Goal: Task Accomplishment & Management: Use online tool/utility

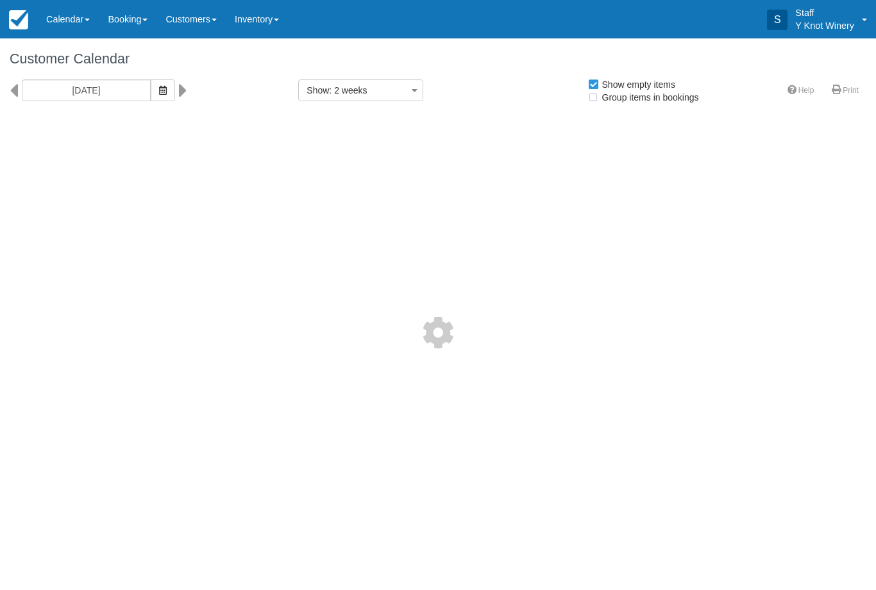
select select
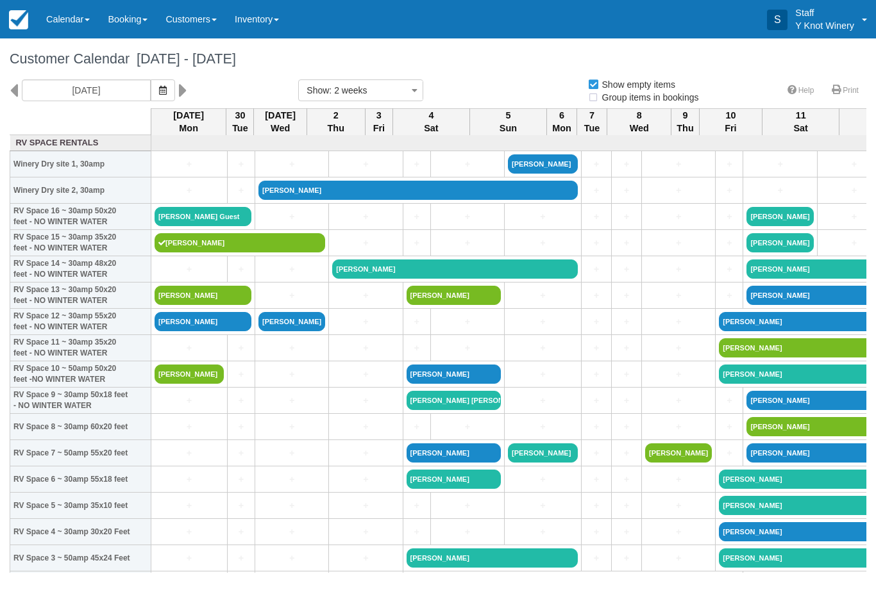
select select
click at [189, 384] on link "Stephanie Rybicki" at bounding box center [188, 374] width 69 height 19
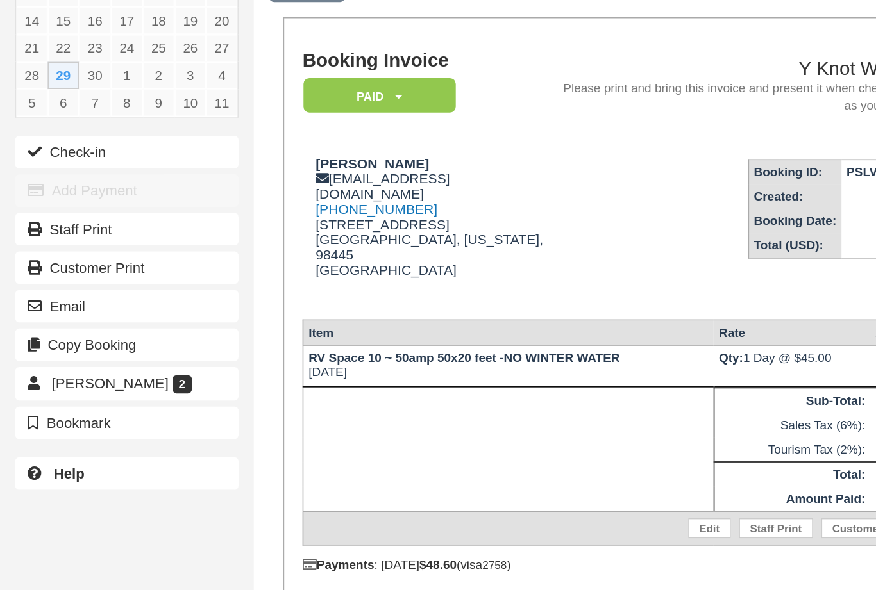
click at [66, 192] on button "Check-in" at bounding box center [80, 202] width 141 height 21
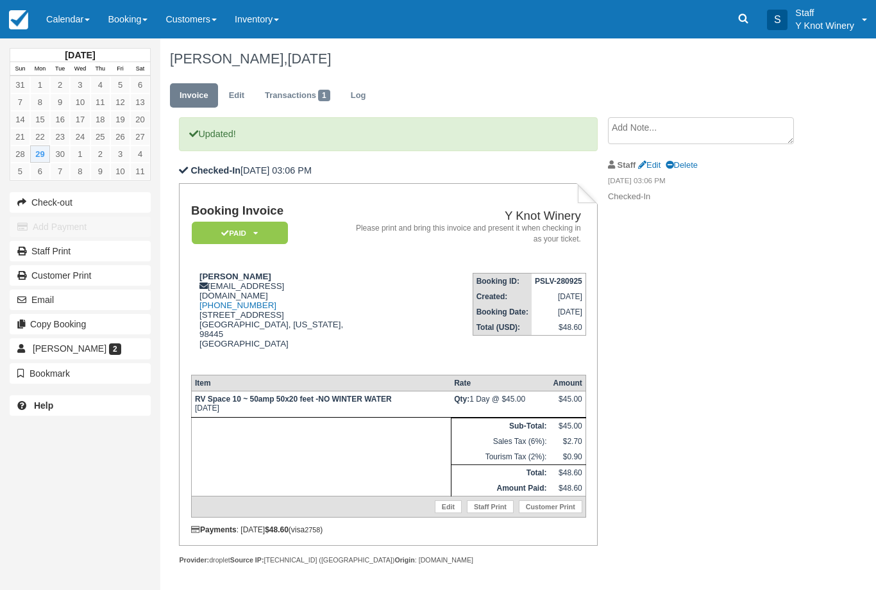
click at [56, 20] on link "Calendar" at bounding box center [68, 19] width 62 height 38
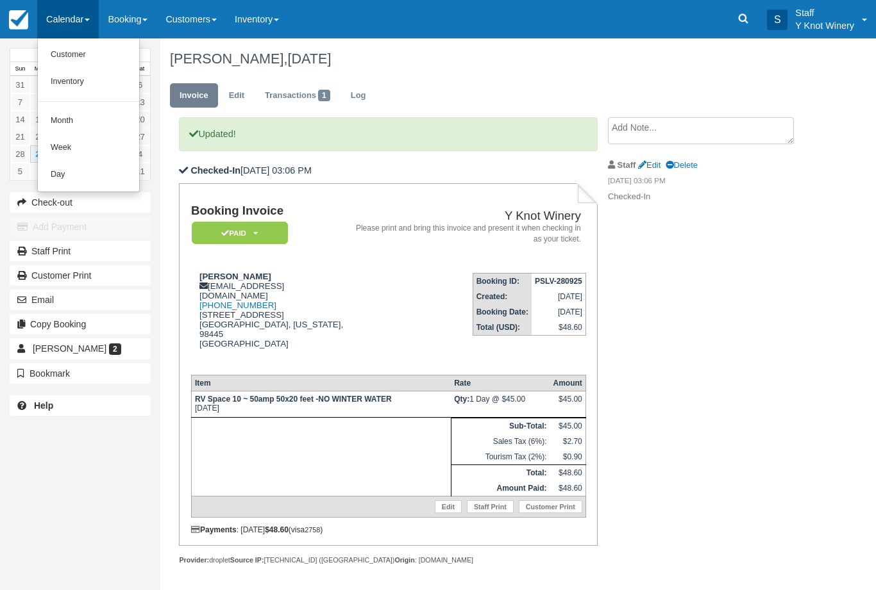
click at [57, 53] on link "Customer" at bounding box center [88, 55] width 101 height 27
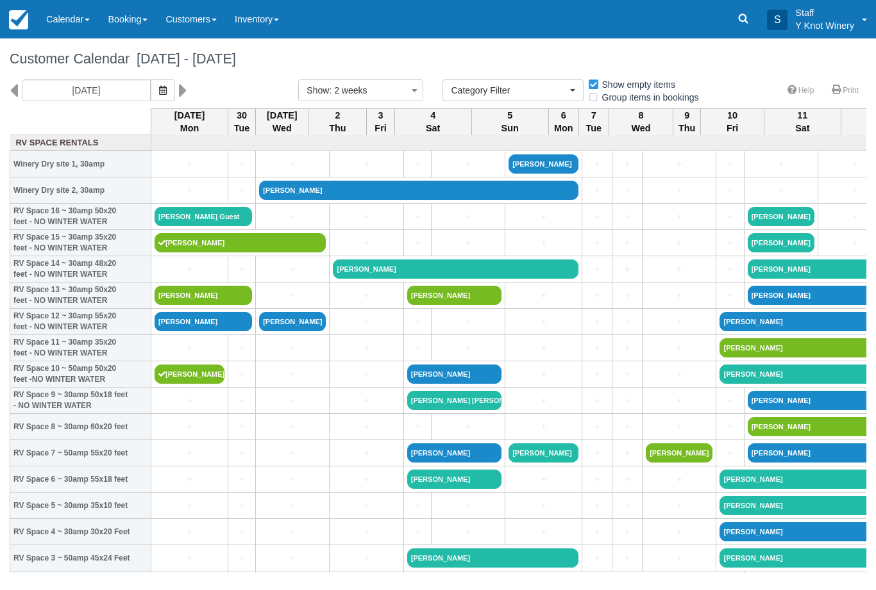
select select
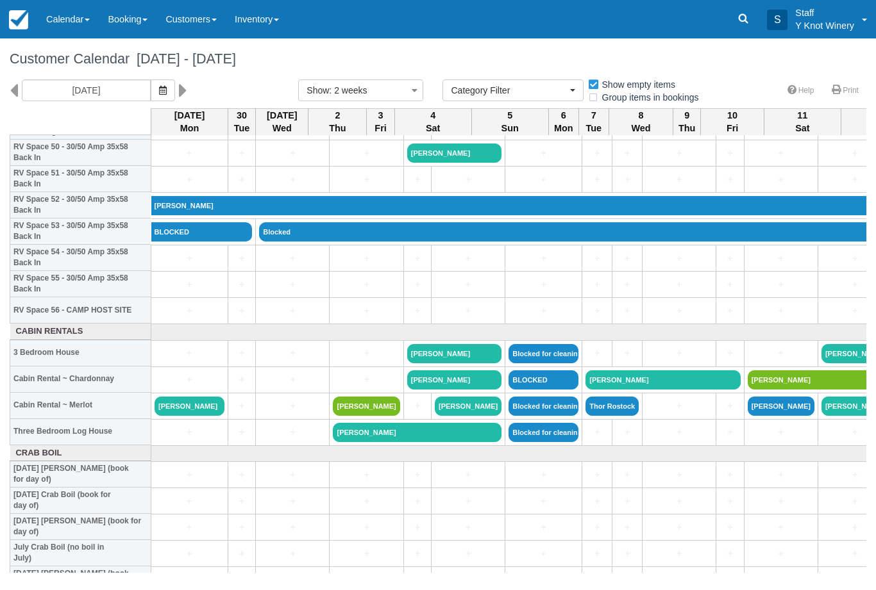
scroll to position [1353, 0]
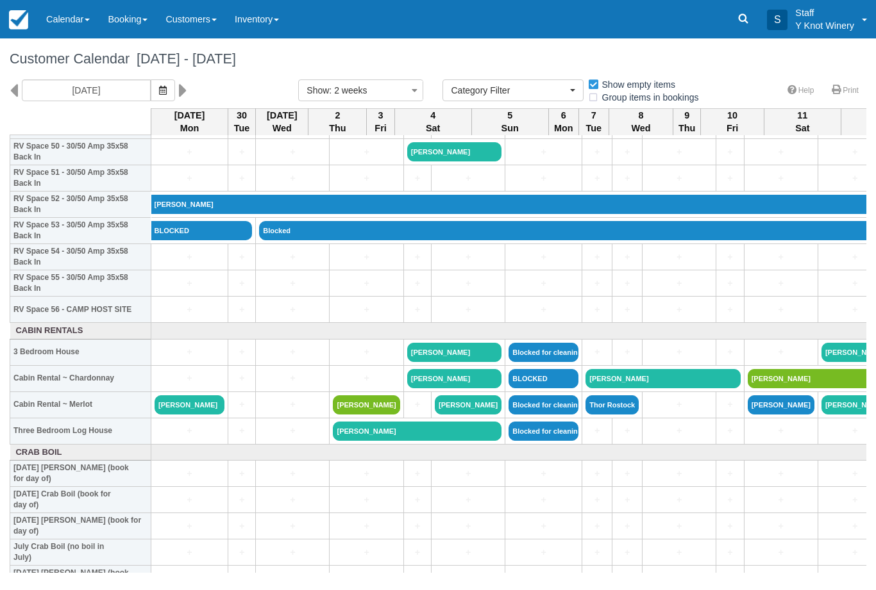
click at [172, 415] on link "[PERSON_NAME]" at bounding box center [189, 405] width 70 height 19
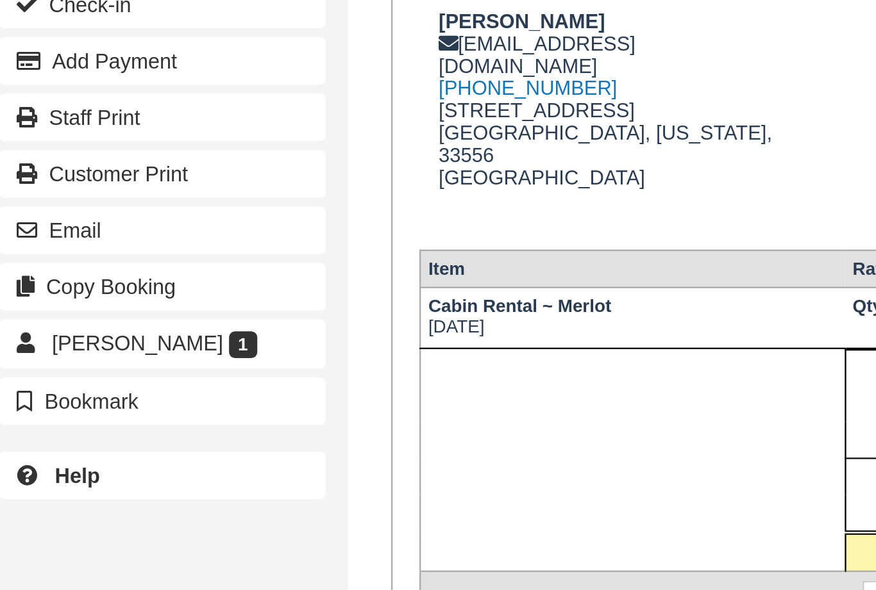
click at [54, 192] on button "Check-in" at bounding box center [80, 202] width 141 height 21
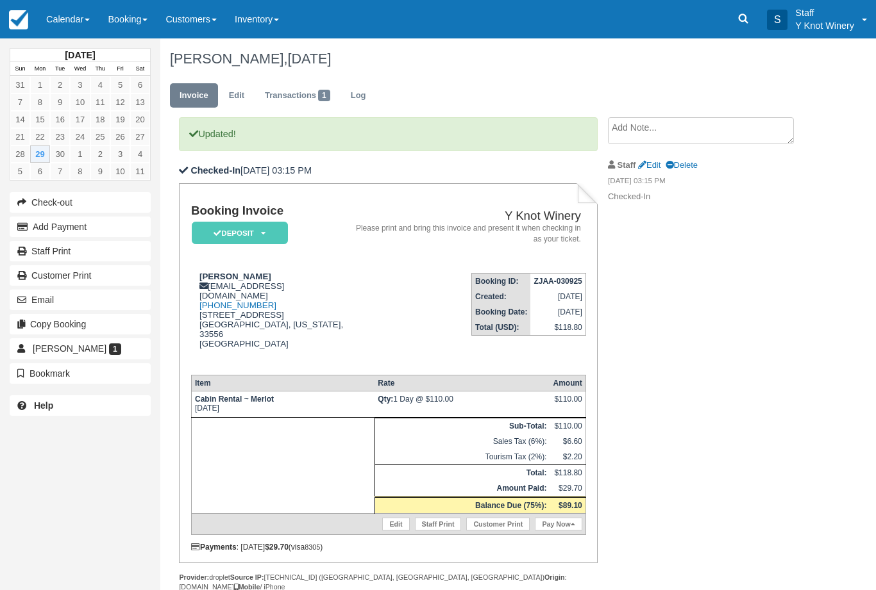
click at [78, 21] on link "Calendar" at bounding box center [68, 19] width 62 height 38
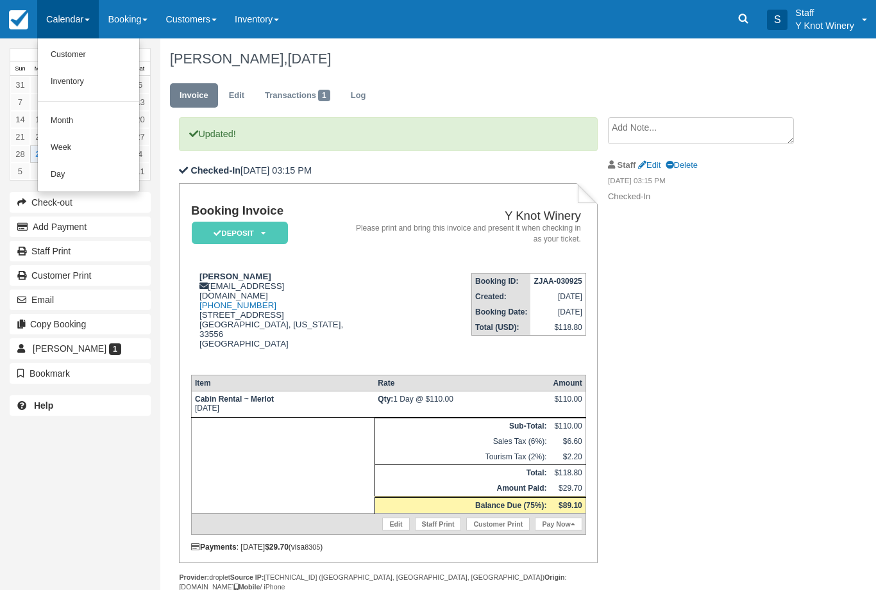
click at [88, 58] on link "Customer" at bounding box center [88, 55] width 101 height 27
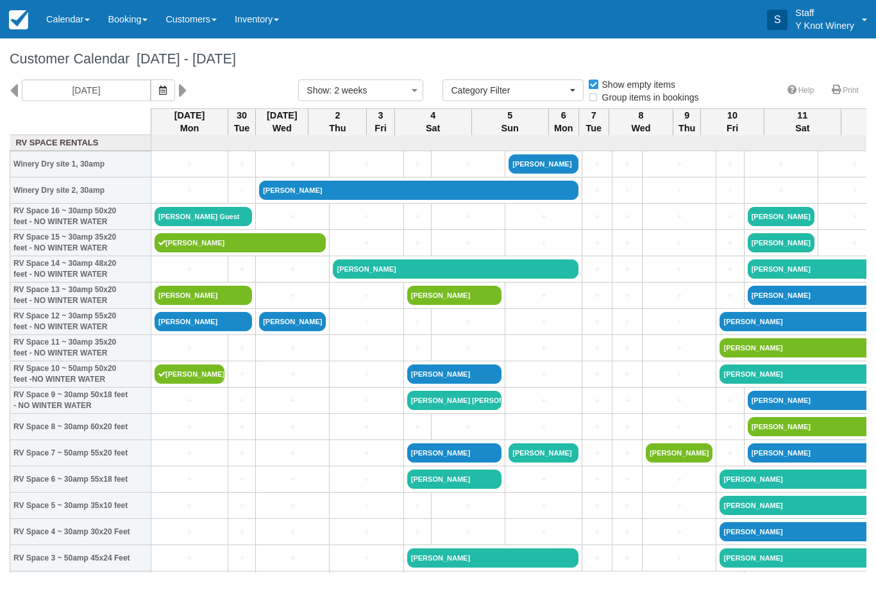
select select
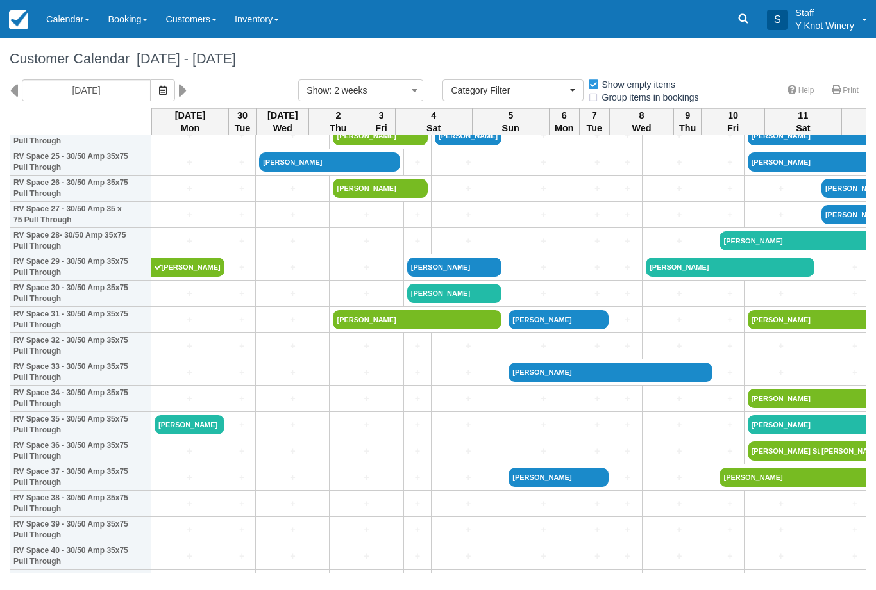
scroll to position [687, 0]
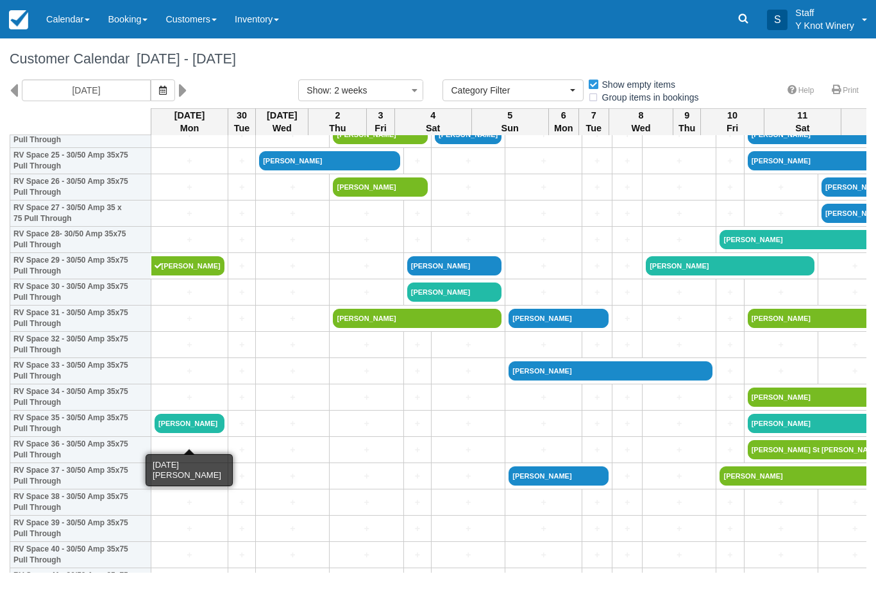
click at [195, 433] on link "[PERSON_NAME]" at bounding box center [189, 423] width 70 height 19
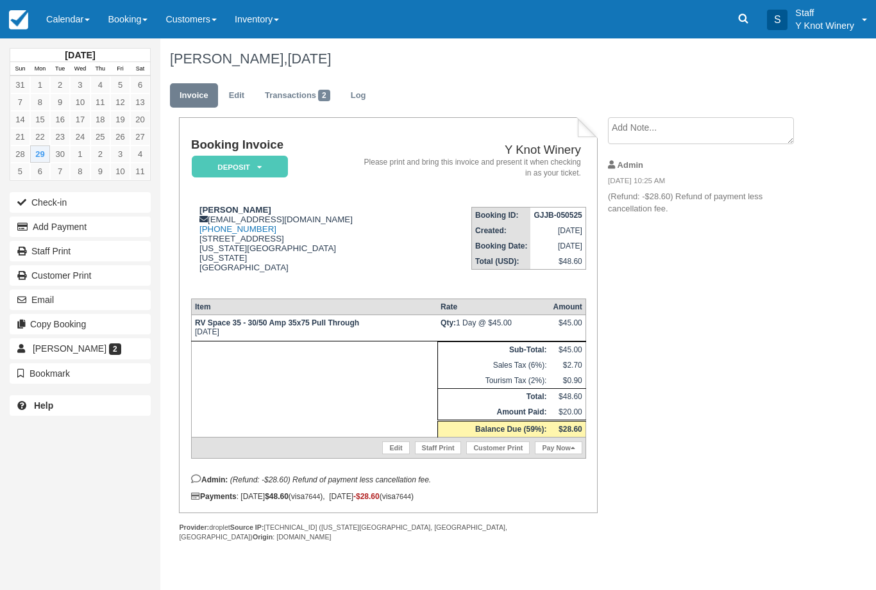
click at [57, 192] on button "Check-in" at bounding box center [80, 202] width 141 height 21
